Goal: Transaction & Acquisition: Register for event/course

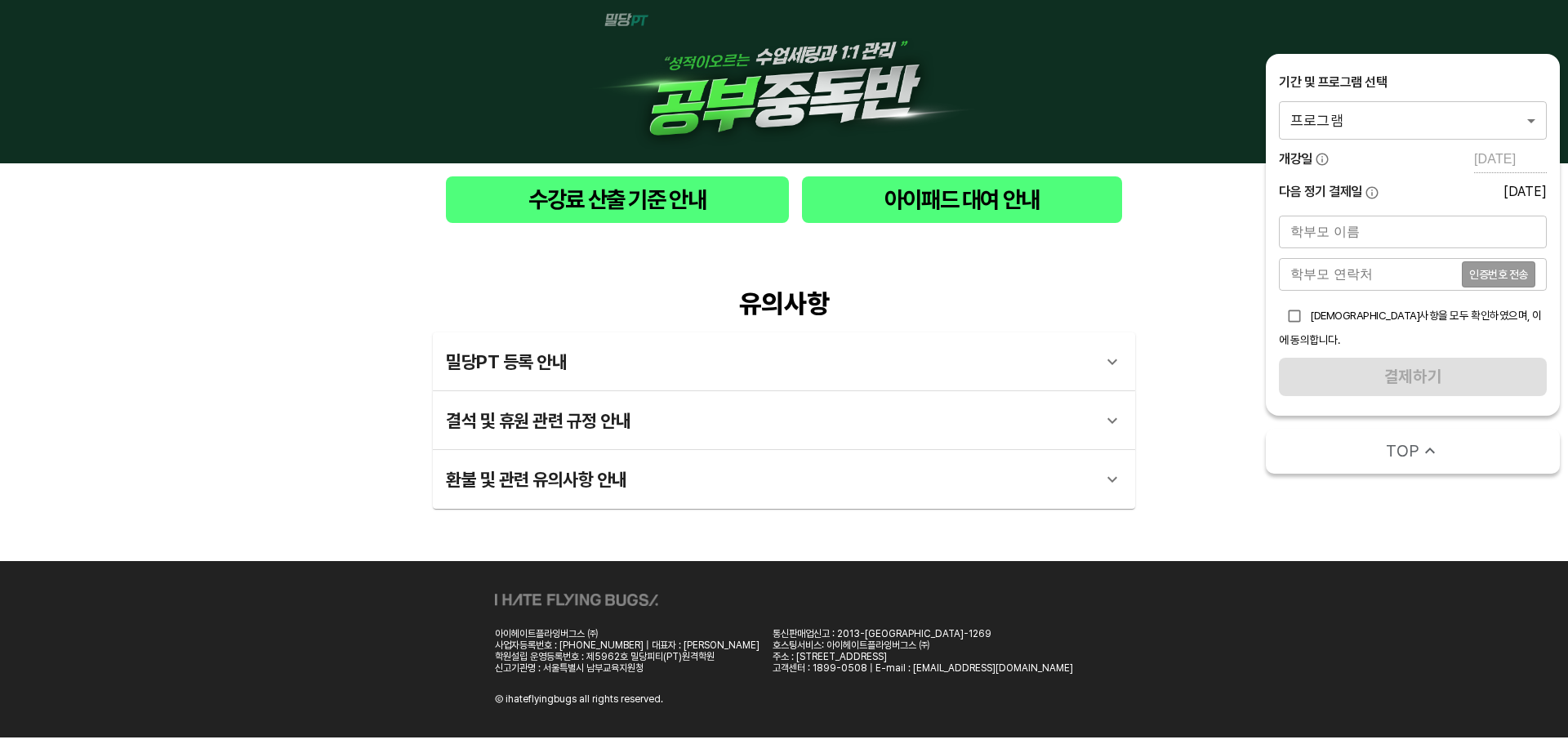
click at [1455, 129] on body "수강료 산출 기준 안내 아이패드 대여 안내 유의사항 밀당PT 등록 안내 1 - 1 . 신규등록 신규등록은 밀당PT 각 과목별 프로그램을 처음 …" at bounding box center [784, 368] width 1568 height 737
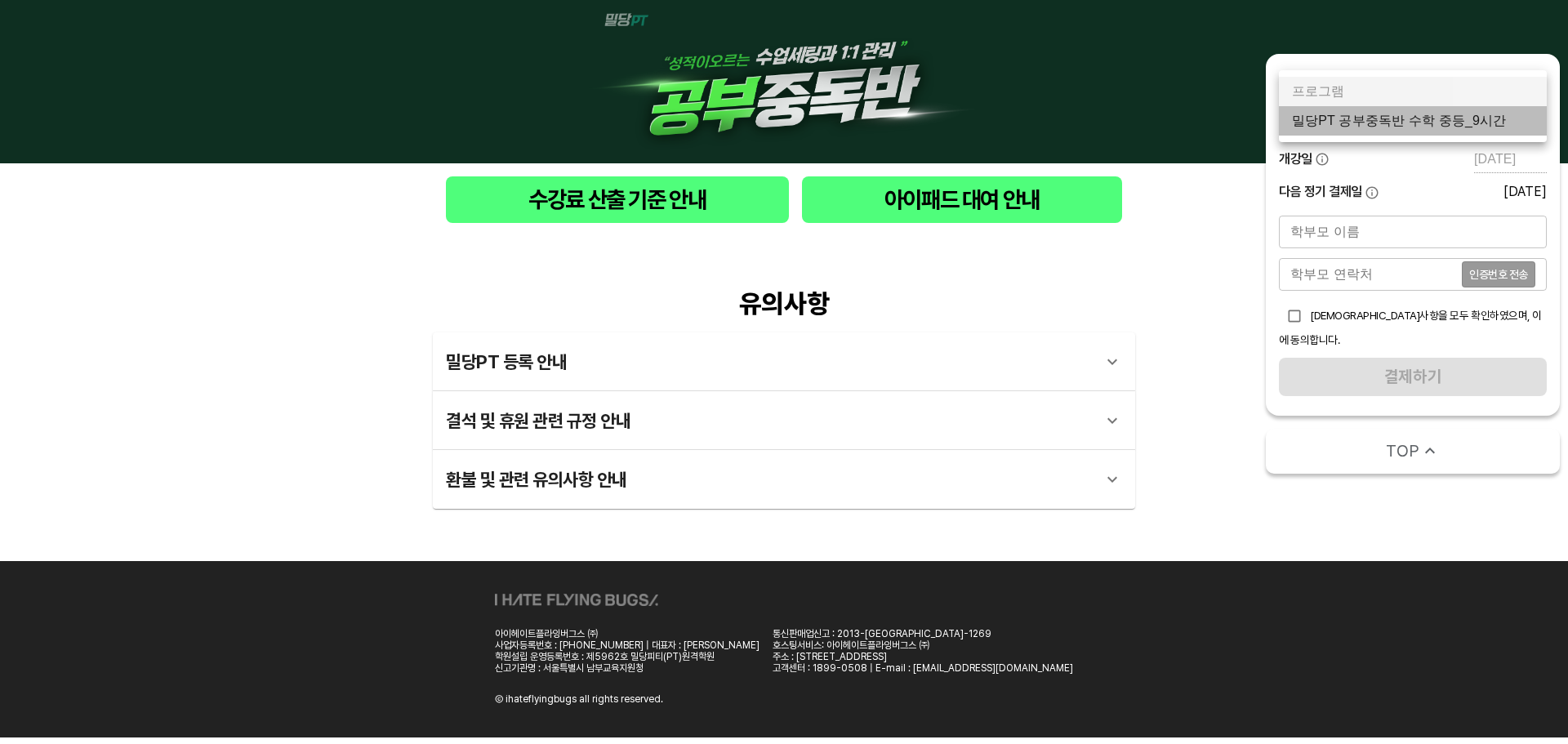
click at [1455, 134] on li "밀당PT 공부중독반 수학 중등_9시간" at bounding box center [1412, 121] width 268 height 29
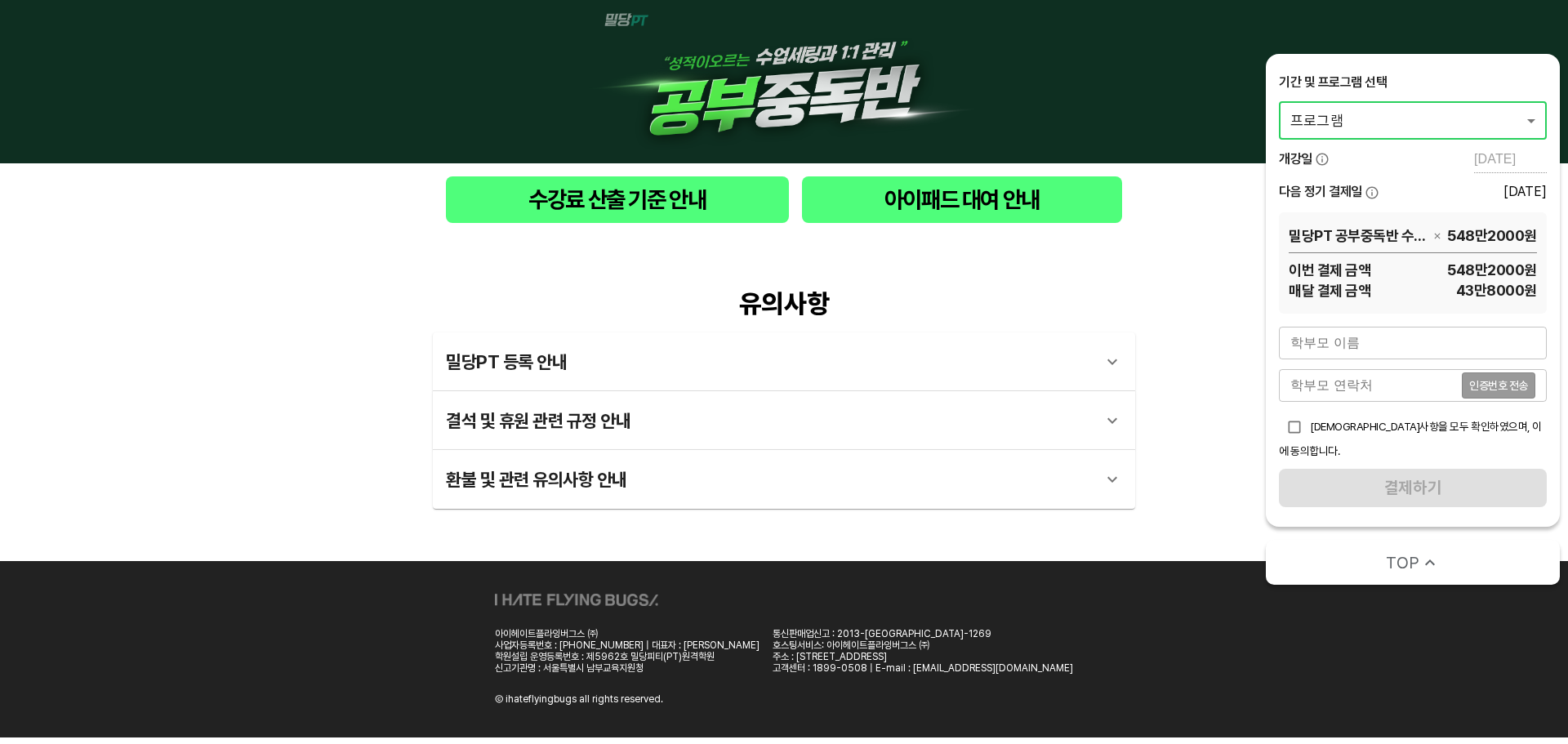
click at [1506, 295] on span "43만8000 원" at bounding box center [1453, 290] width 166 height 20
click at [1507, 291] on span "43만8000 원" at bounding box center [1453, 290] width 166 height 20
click at [1479, 275] on span "548만2000 원" at bounding box center [1453, 269] width 166 height 20
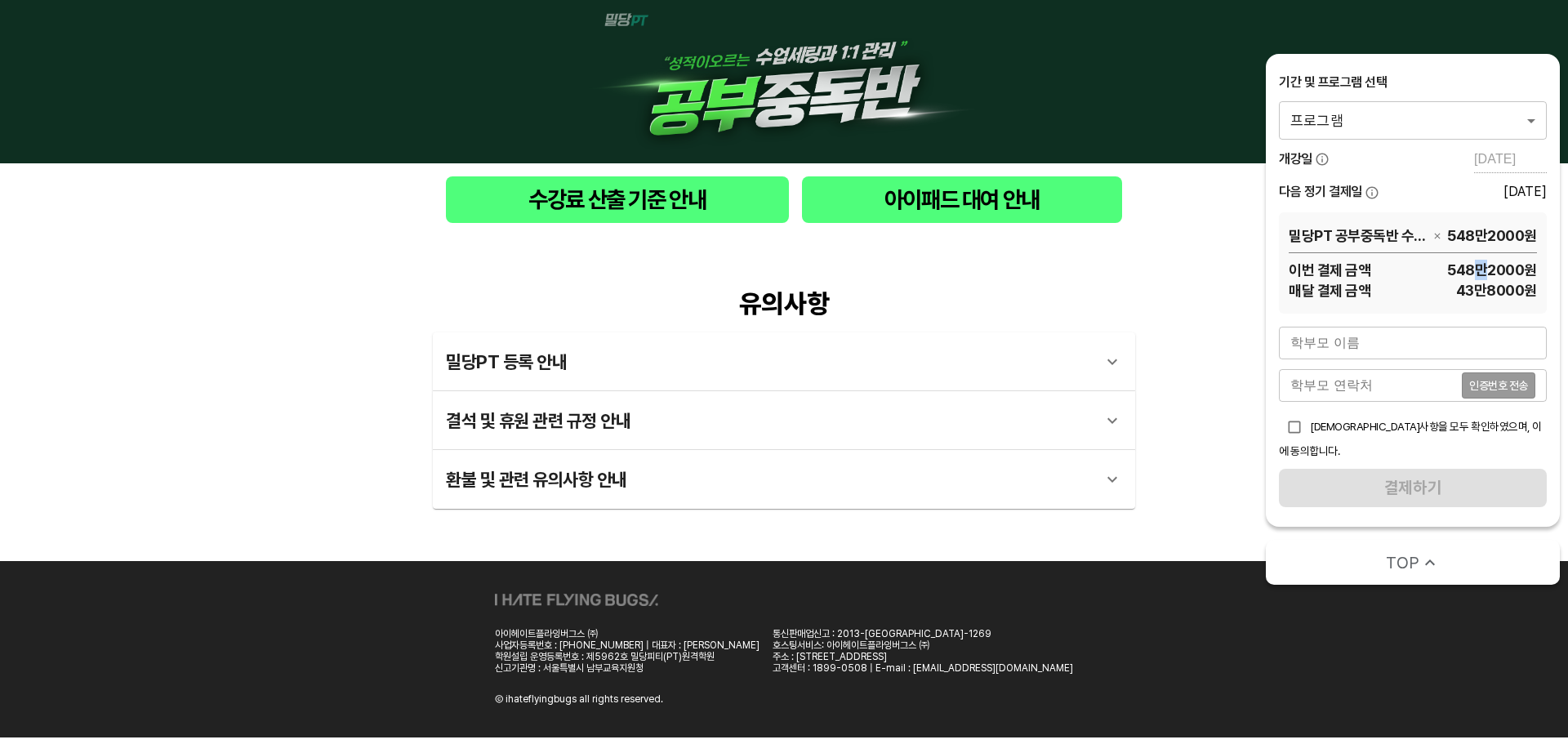
click at [1479, 275] on span "548만2000 원" at bounding box center [1453, 269] width 166 height 20
click at [1479, 284] on span "43만8000 원" at bounding box center [1453, 290] width 166 height 20
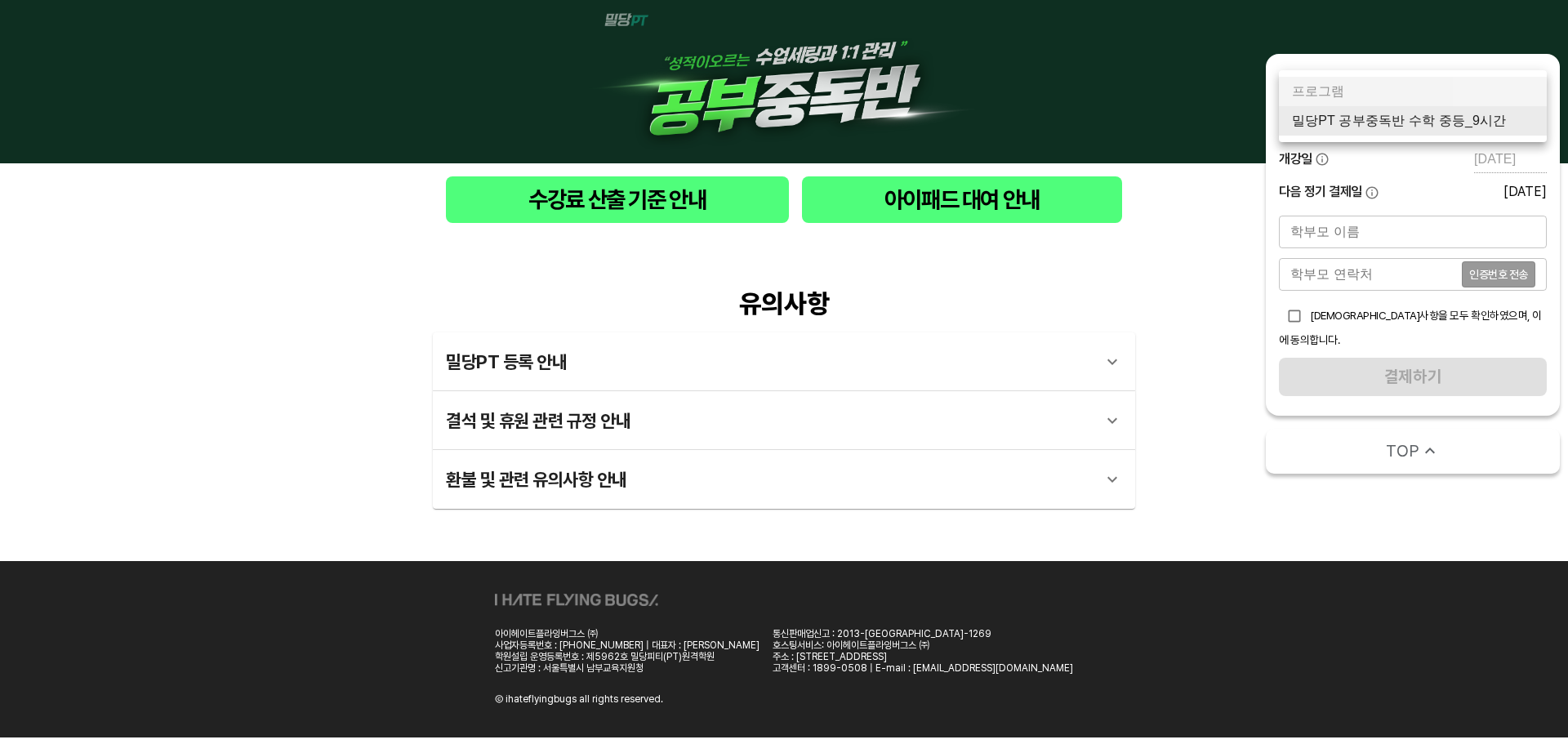
drag, startPoint x: 1341, startPoint y: 126, endPoint x: 1358, endPoint y: 153, distance: 31.9
click at [1342, 126] on body "수강료 산출 기준 안내 아이패드 대여 안내 유의사항 밀당PT 등록 안내 1 - 1 . 신규등록 신규등록은 밀당PT 각 과목별 프로그램을 처음 …" at bounding box center [784, 368] width 1568 height 737
click at [1396, 122] on li "밀당PT 공부중독반 수학 중등_9시간" at bounding box center [1412, 121] width 268 height 29
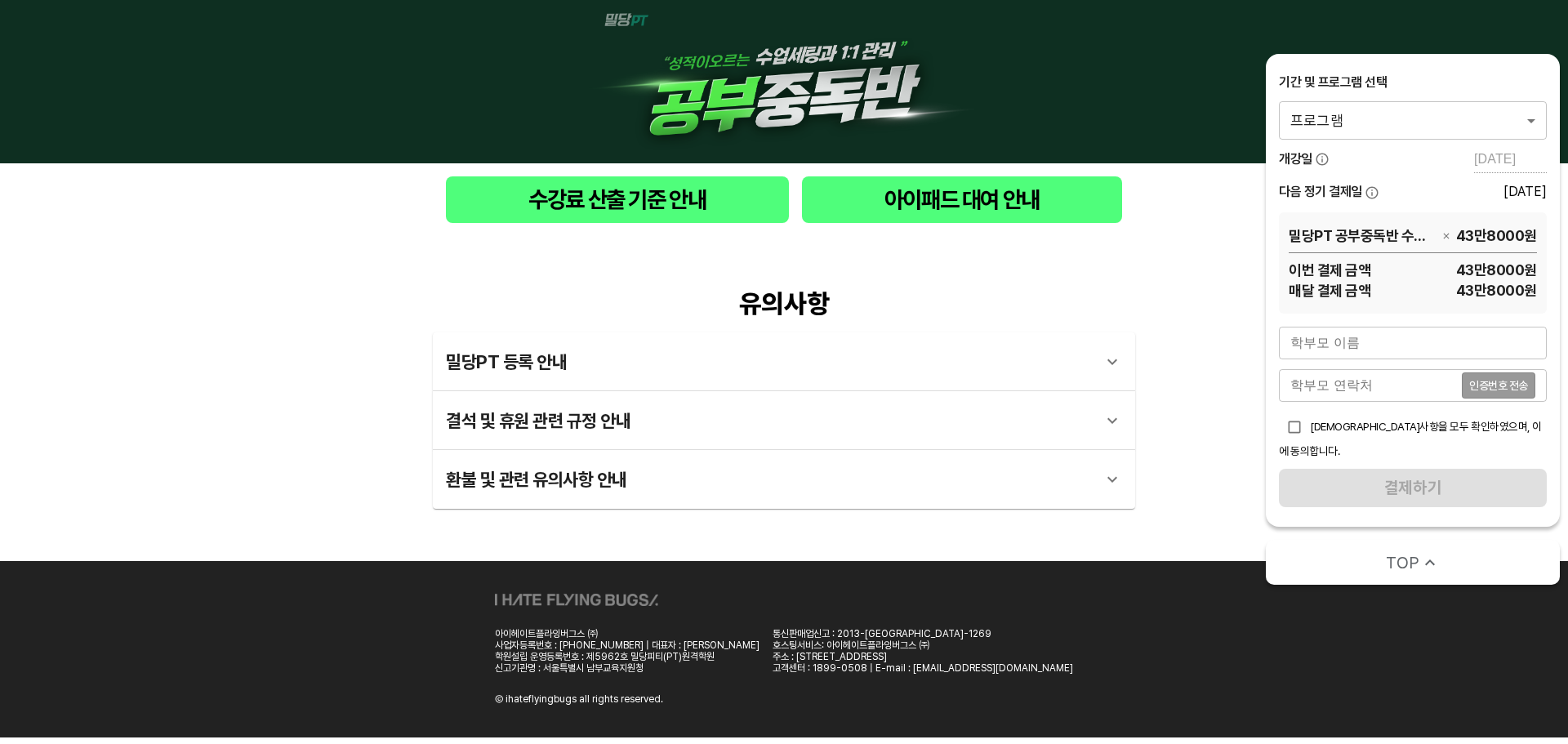
click at [1505, 278] on span "43만8000 원" at bounding box center [1453, 269] width 166 height 20
click at [1500, 291] on span "43만8000 원" at bounding box center [1453, 290] width 166 height 20
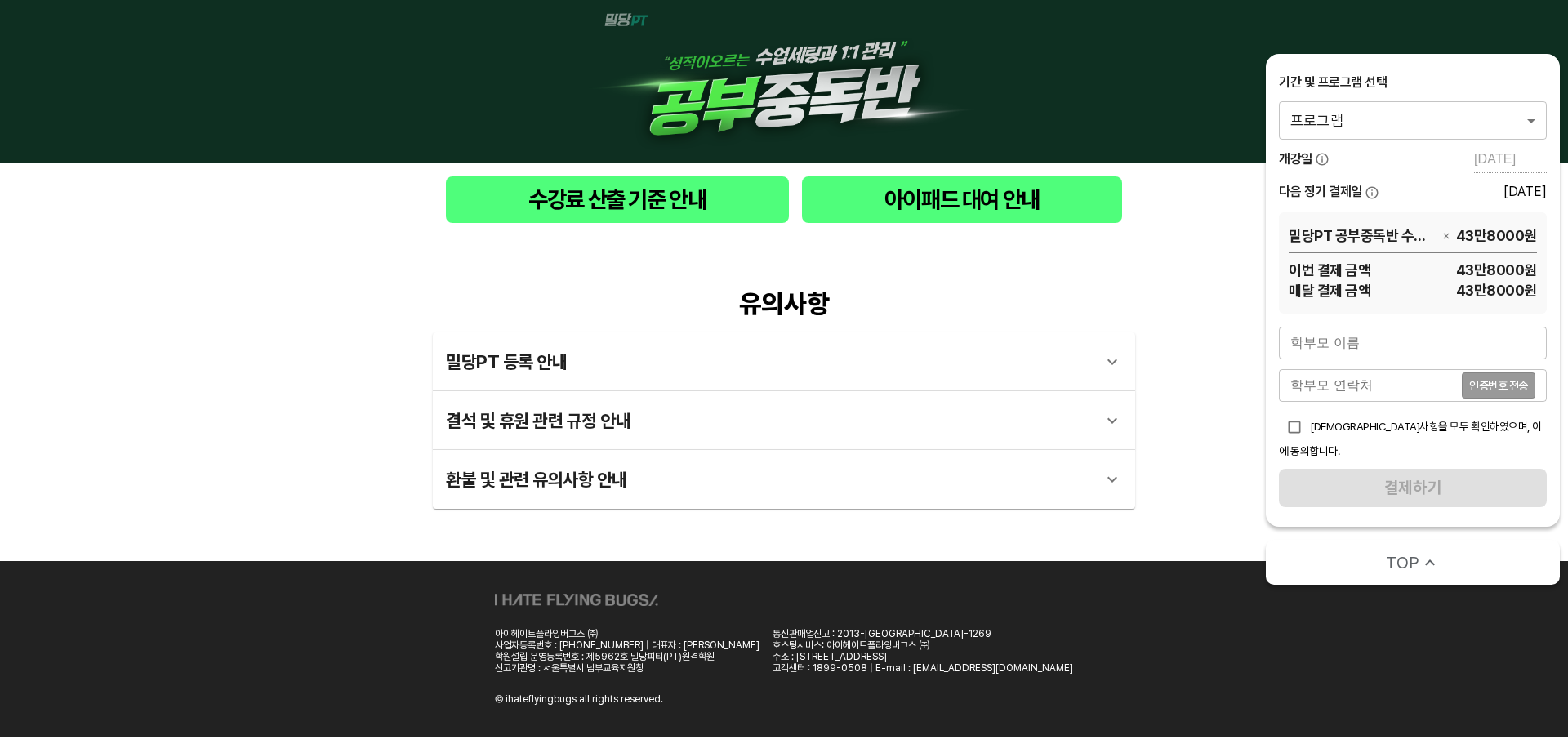
click at [1476, 273] on span "43만8000 원" at bounding box center [1453, 269] width 166 height 20
click at [1482, 292] on span "43만8000 원" at bounding box center [1453, 290] width 166 height 20
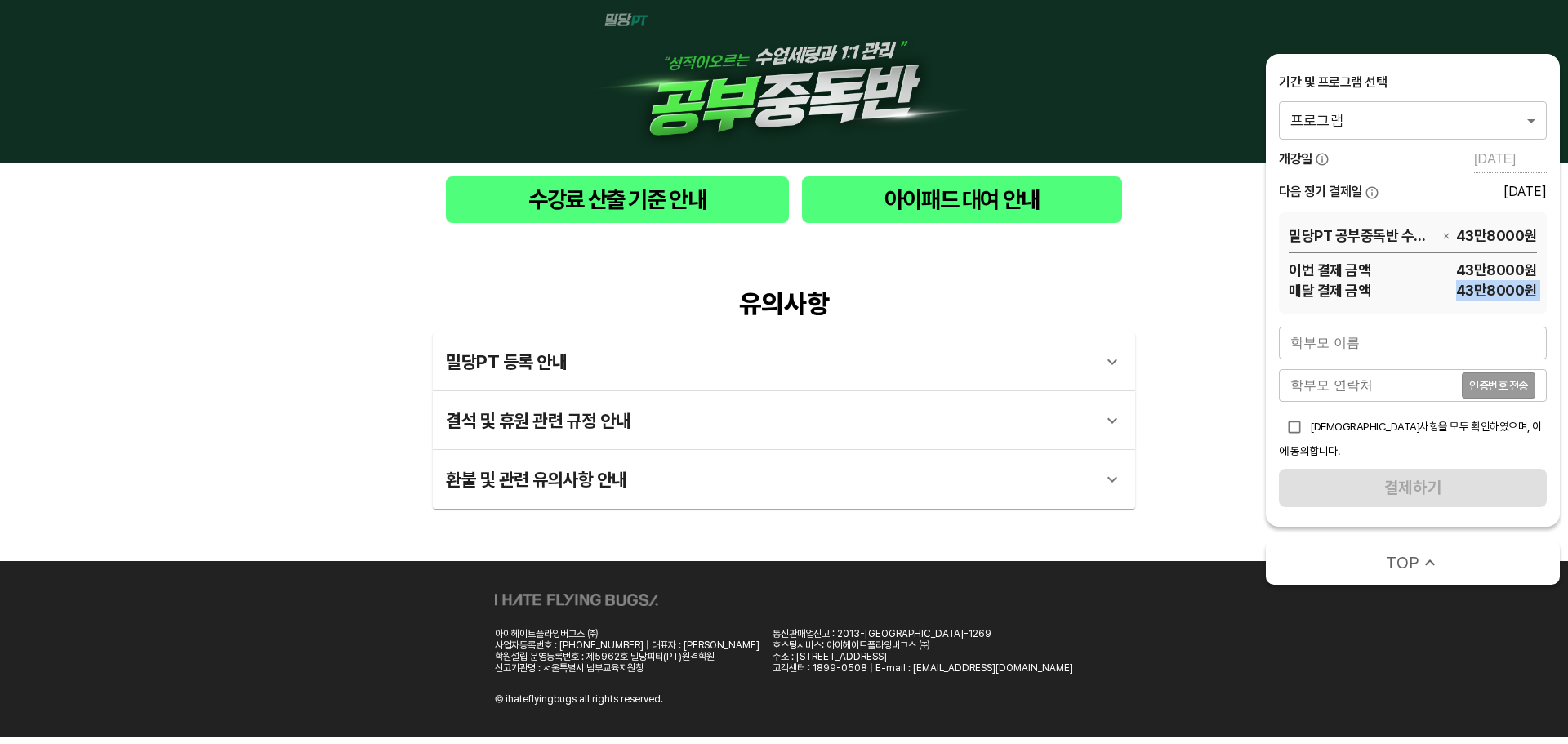
click at [1482, 292] on span "43만8000 원" at bounding box center [1453, 290] width 166 height 20
click at [1484, 269] on span "43만8000 원" at bounding box center [1453, 269] width 166 height 20
